Goal: Find specific page/section

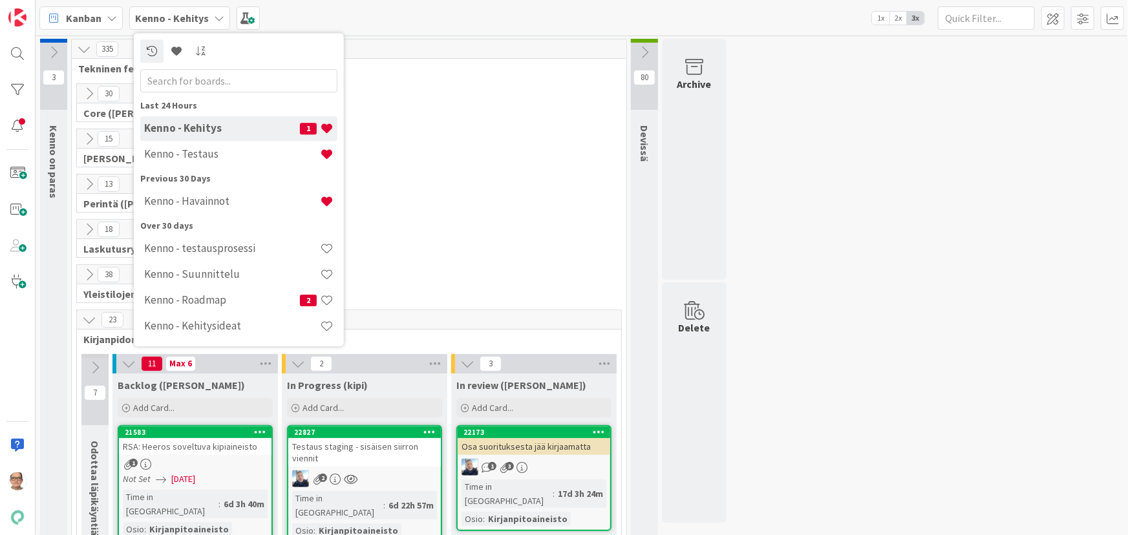
scroll to position [176, 0]
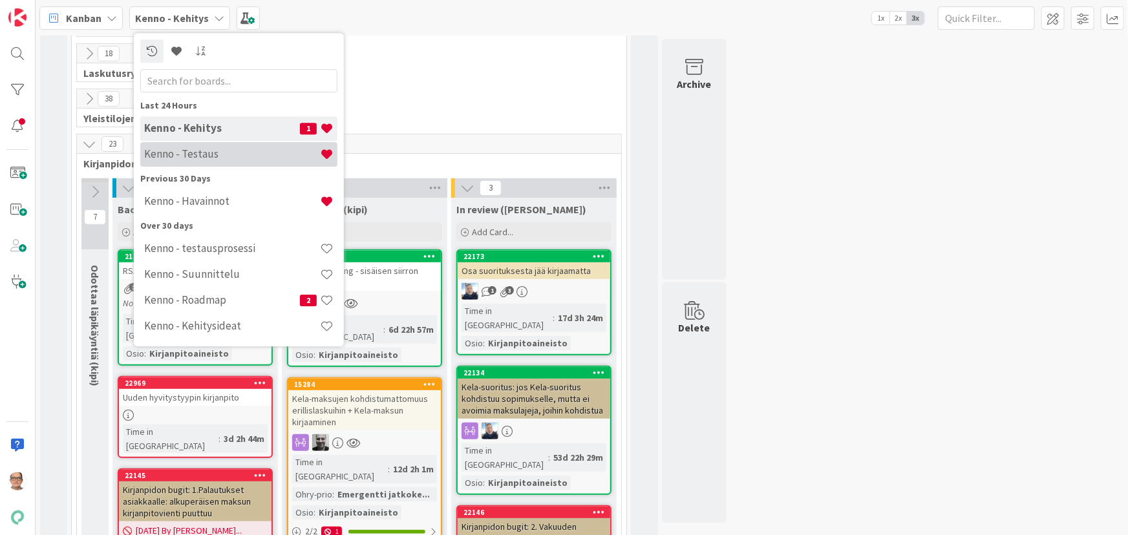
click at [208, 152] on h4 "Kenno - Testaus" at bounding box center [232, 153] width 176 height 13
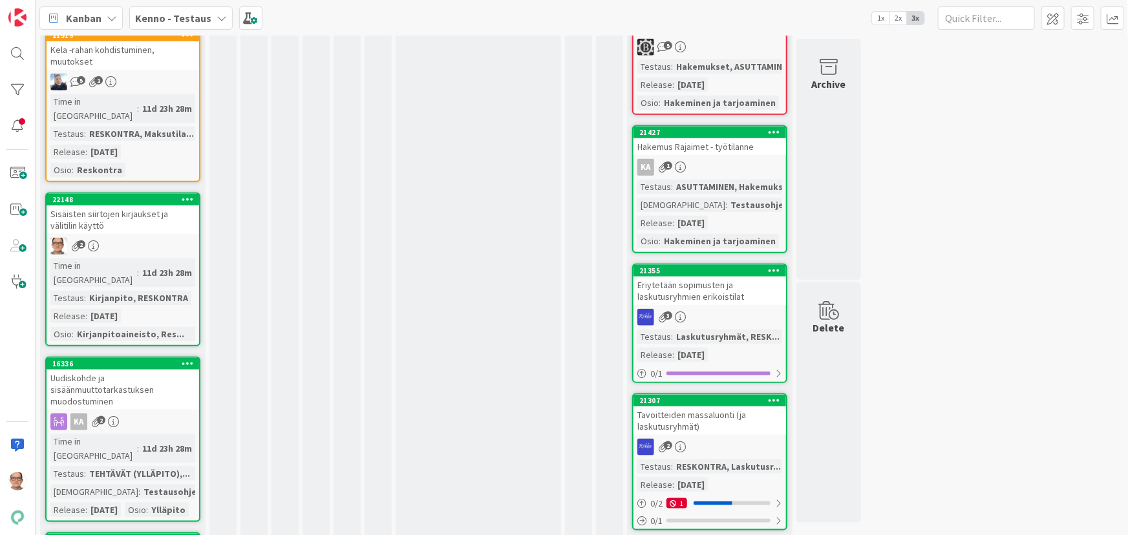
scroll to position [588, 0]
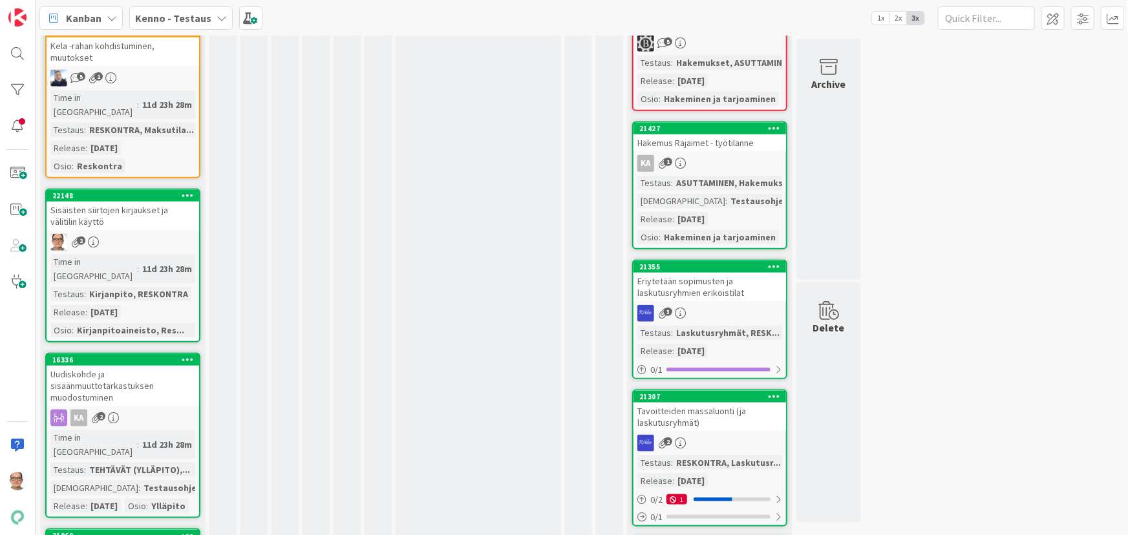
click at [130, 202] on div "Sisäisten siirtojen kirjaukset ja välitilin käyttö" at bounding box center [123, 216] width 153 height 28
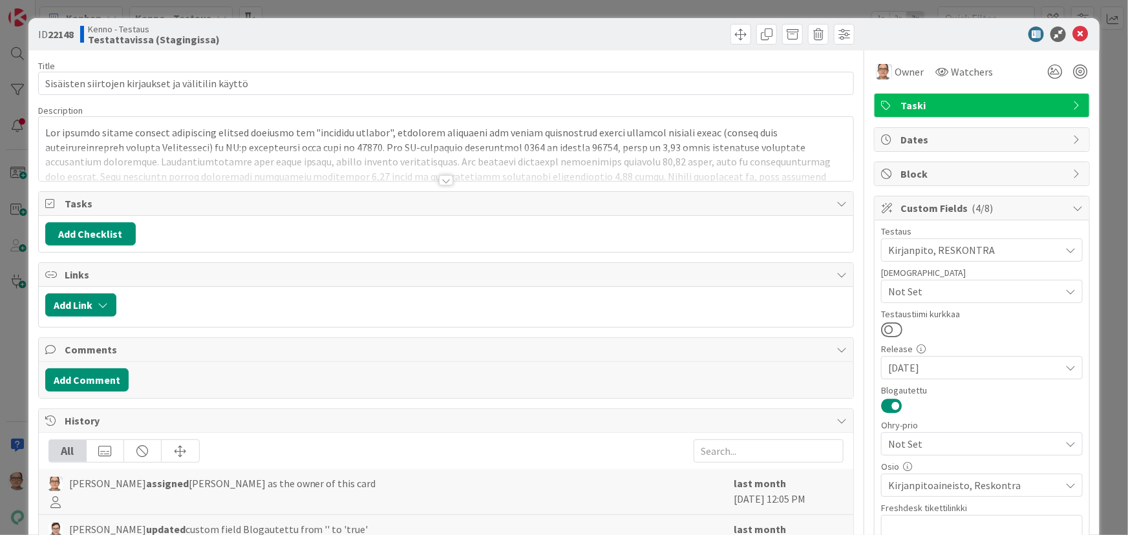
click at [439, 178] on div at bounding box center [446, 180] width 14 height 10
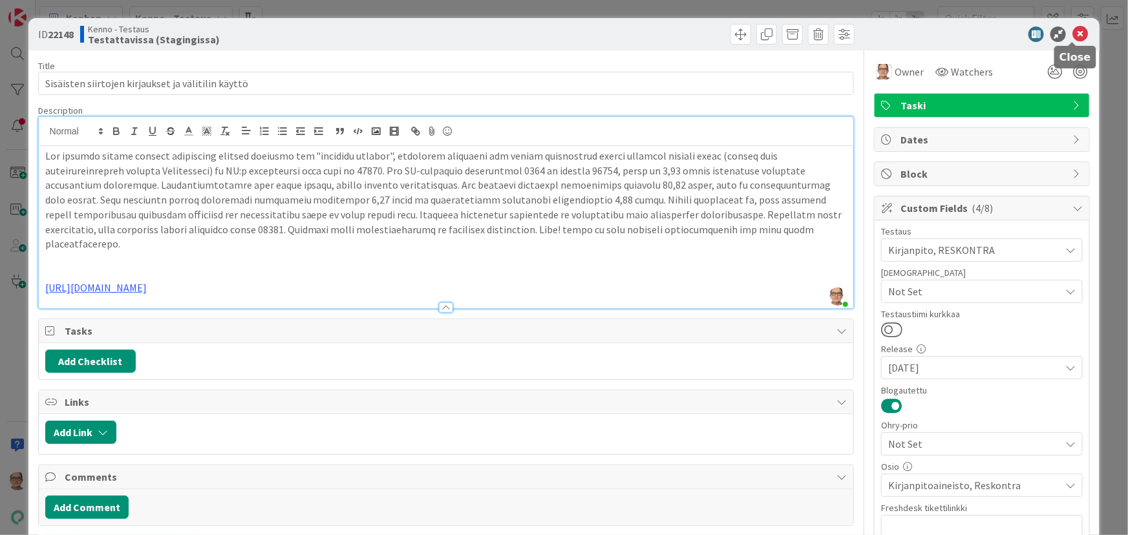
click at [1073, 38] on icon at bounding box center [1081, 35] width 16 height 16
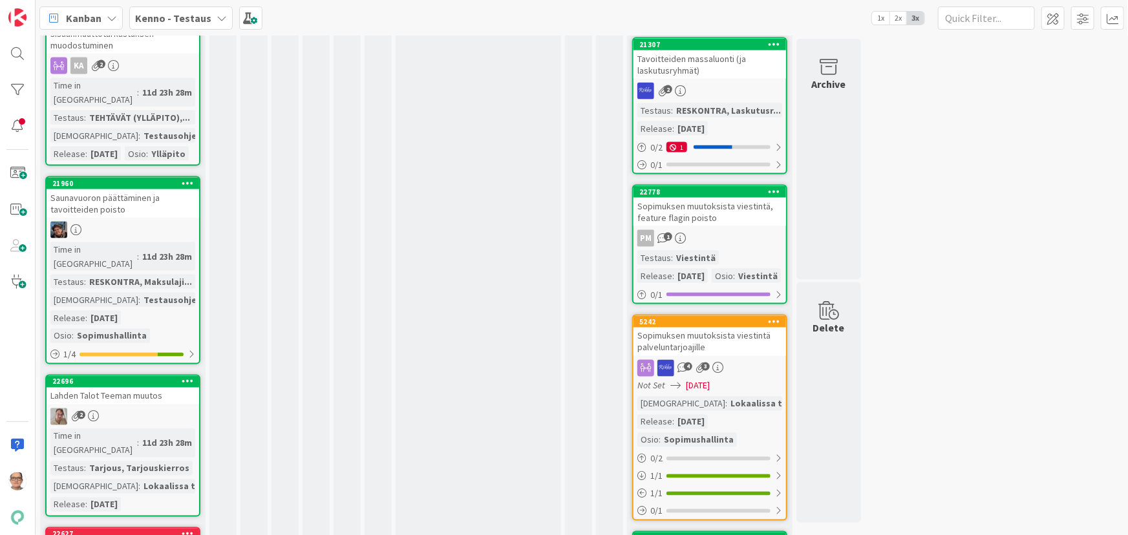
scroll to position [1058, 0]
